Goal: Task Accomplishment & Management: Use online tool/utility

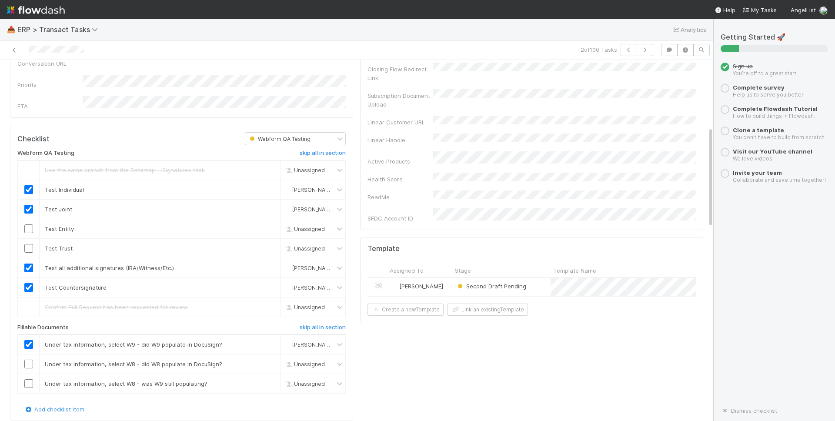
scroll to position [238, 0]
click at [28, 225] on input "checkbox" at bounding box center [28, 229] width 9 height 9
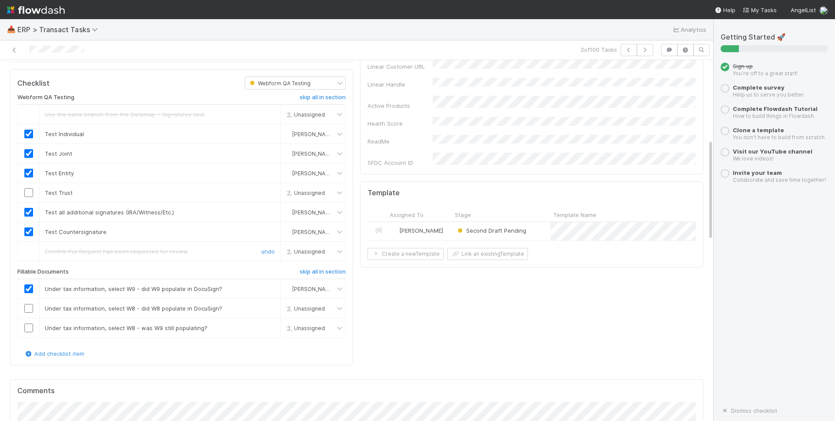
scroll to position [294, 0]
click at [30, 303] on input "checkbox" at bounding box center [28, 307] width 9 height 9
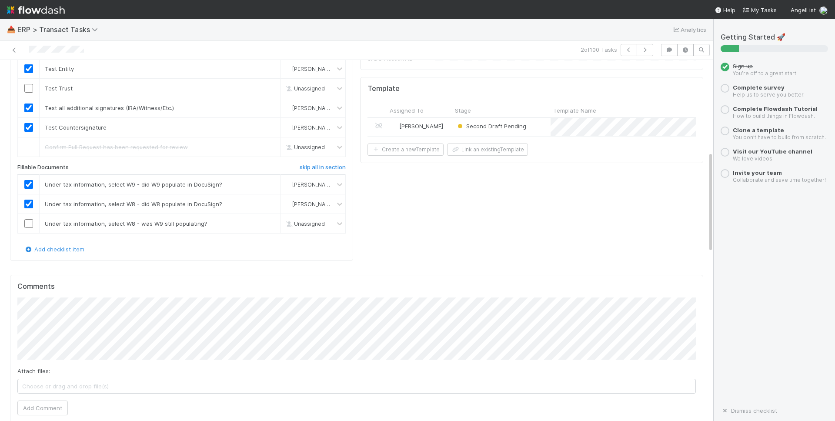
scroll to position [318, 0]
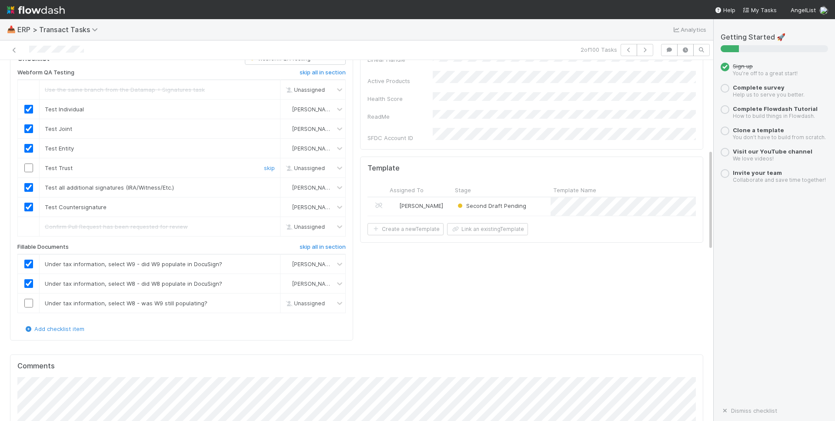
click at [28, 164] on input "checkbox" at bounding box center [28, 168] width 9 height 9
click at [28, 299] on input "checkbox" at bounding box center [28, 303] width 9 height 9
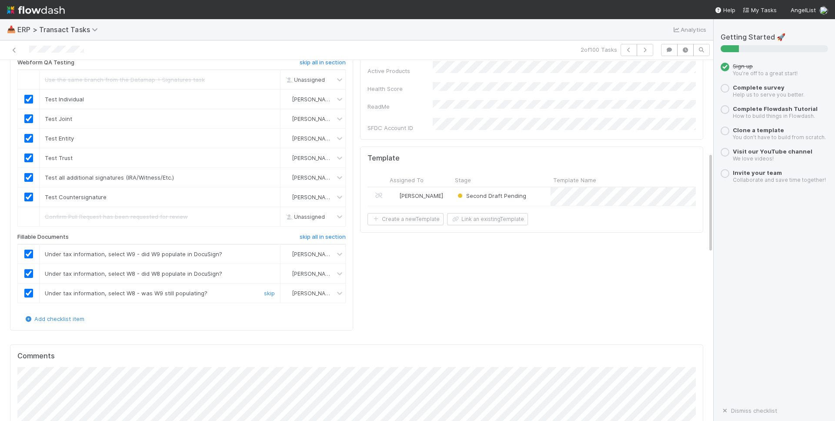
scroll to position [503, 0]
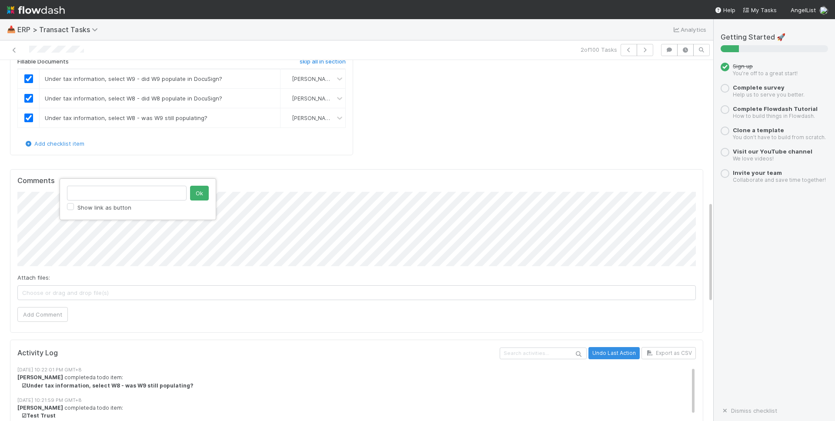
click at [129, 190] on input "text" at bounding box center [127, 193] width 120 height 15
type input "[URL][DOMAIN_NAME]"
click at [197, 196] on button "Ok" at bounding box center [199, 193] width 19 height 15
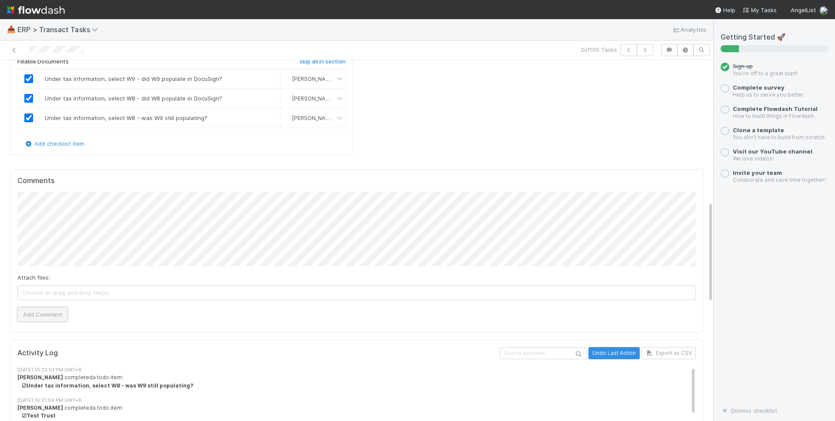
click at [57, 307] on button "Add Comment" at bounding box center [42, 314] width 50 height 15
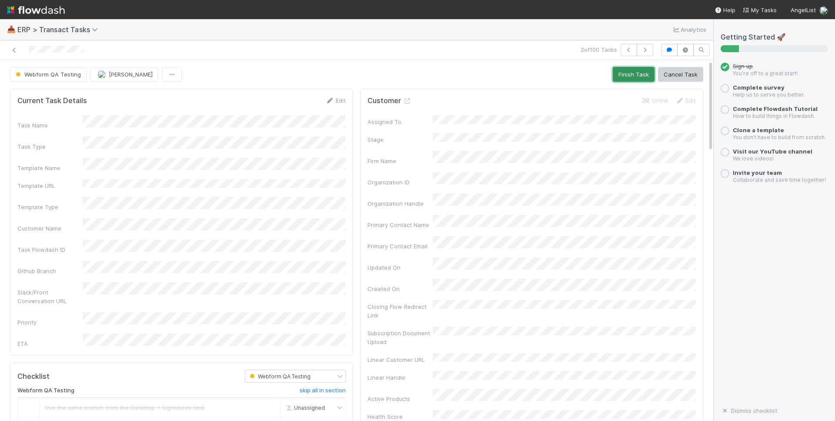
click at [631, 76] on button "Finish Task" at bounding box center [634, 74] width 42 height 15
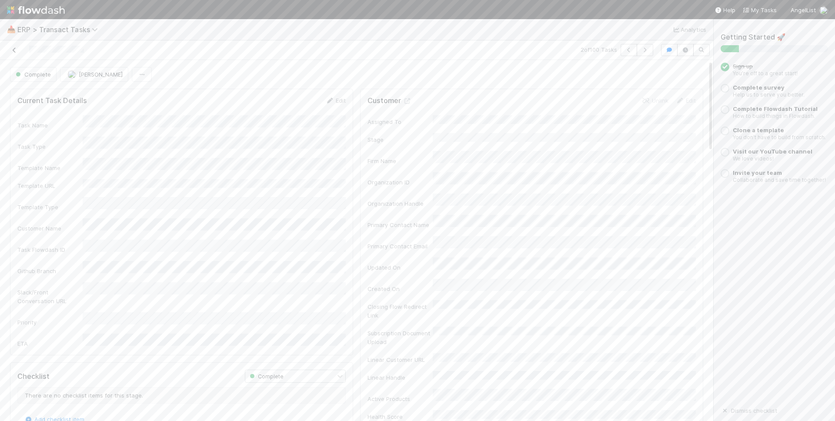
click at [17, 48] on icon at bounding box center [14, 50] width 9 height 6
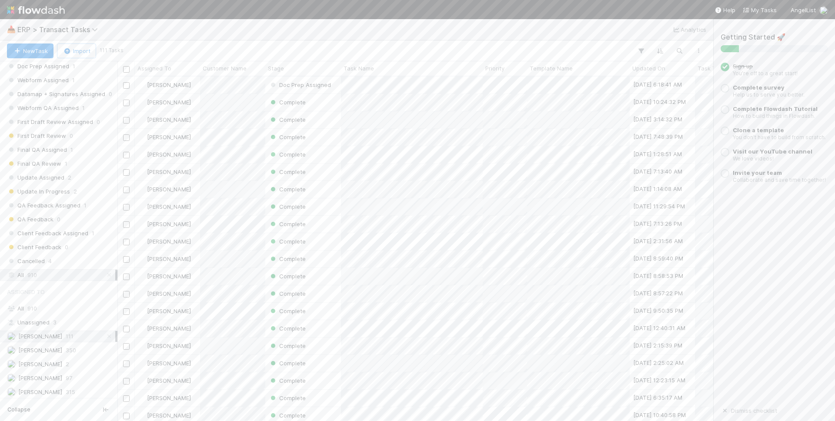
scroll to position [198, 0]
click at [60, 307] on div "All 910" at bounding box center [61, 306] width 108 height 11
click at [47, 335] on span "[PERSON_NAME]" at bounding box center [40, 334] width 44 height 7
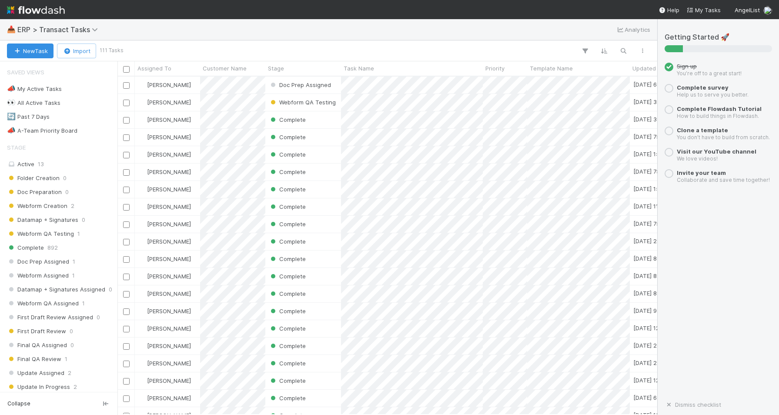
scroll to position [0, 0]
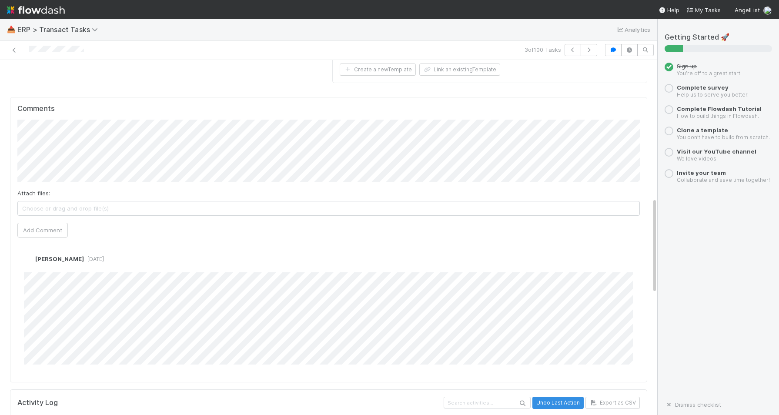
scroll to position [521, 0]
